Goal: Information Seeking & Learning: Find specific page/section

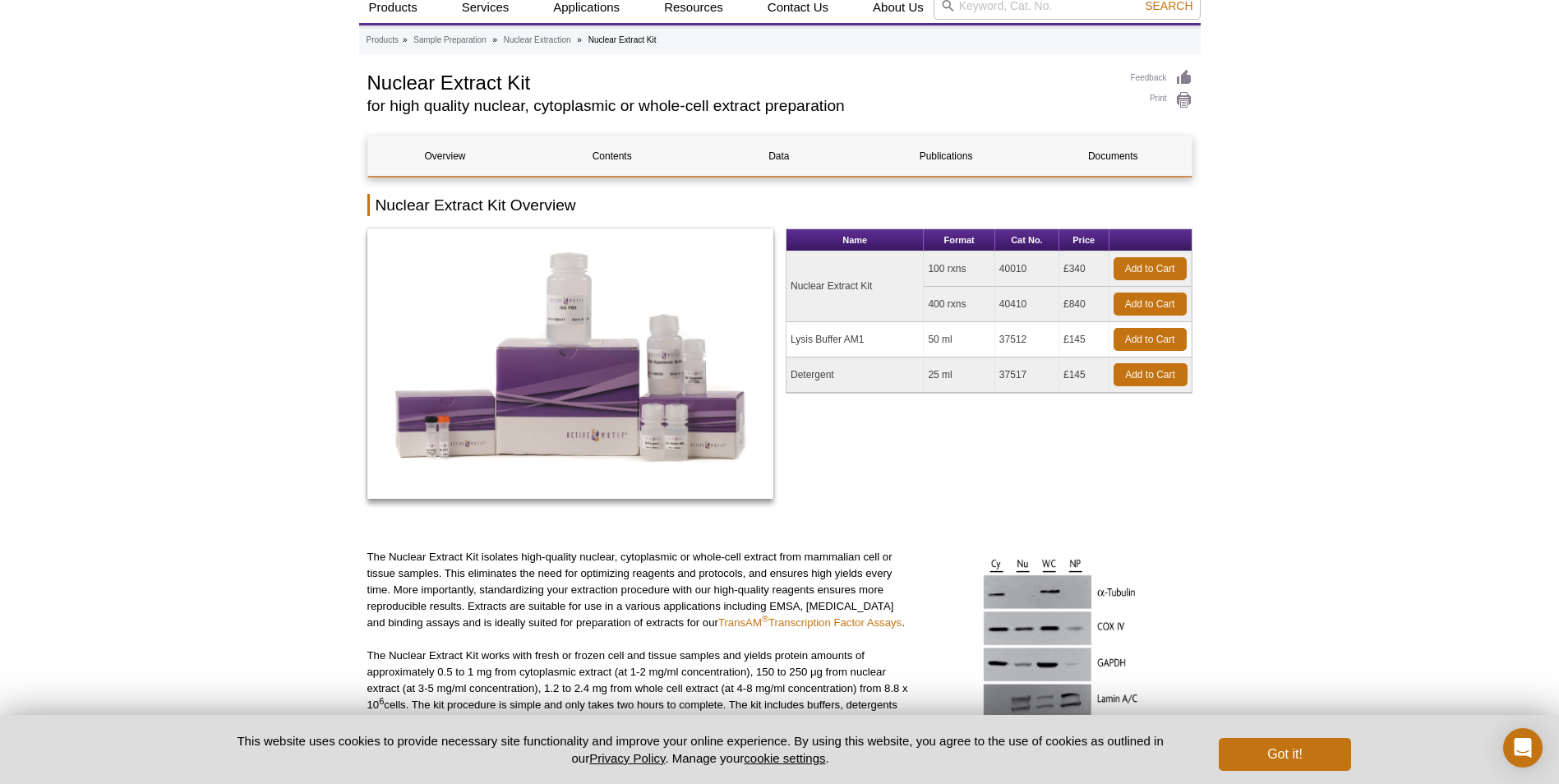
scroll to position [69, 0]
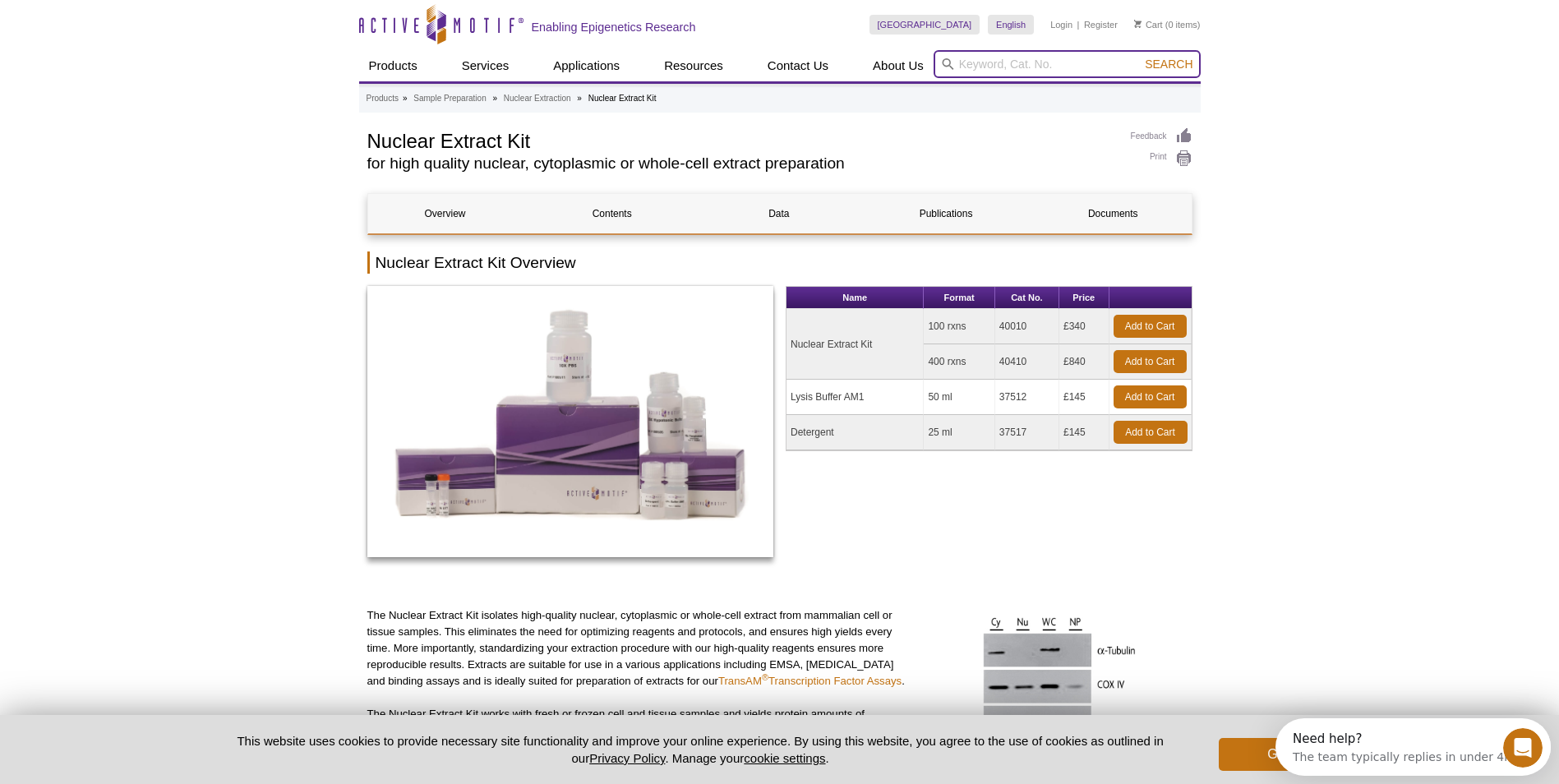
click at [987, 63] on input "search" at bounding box center [1067, 64] width 267 height 28
type input "RNA chip"
click at [1140, 57] on button "Search" at bounding box center [1169, 64] width 58 height 15
